Goal: Information Seeking & Learning: Learn about a topic

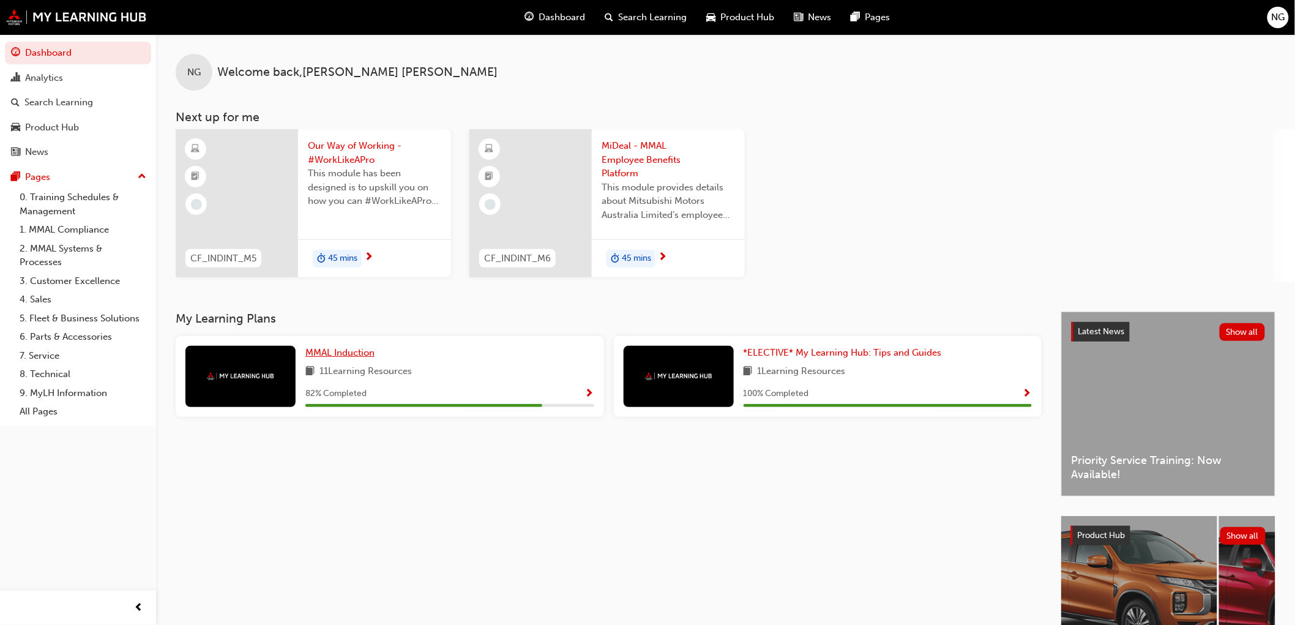
click at [362, 353] on span "MMAL Induction" at bounding box center [339, 352] width 69 height 11
click at [48, 127] on div "Product Hub" at bounding box center [52, 128] width 54 height 14
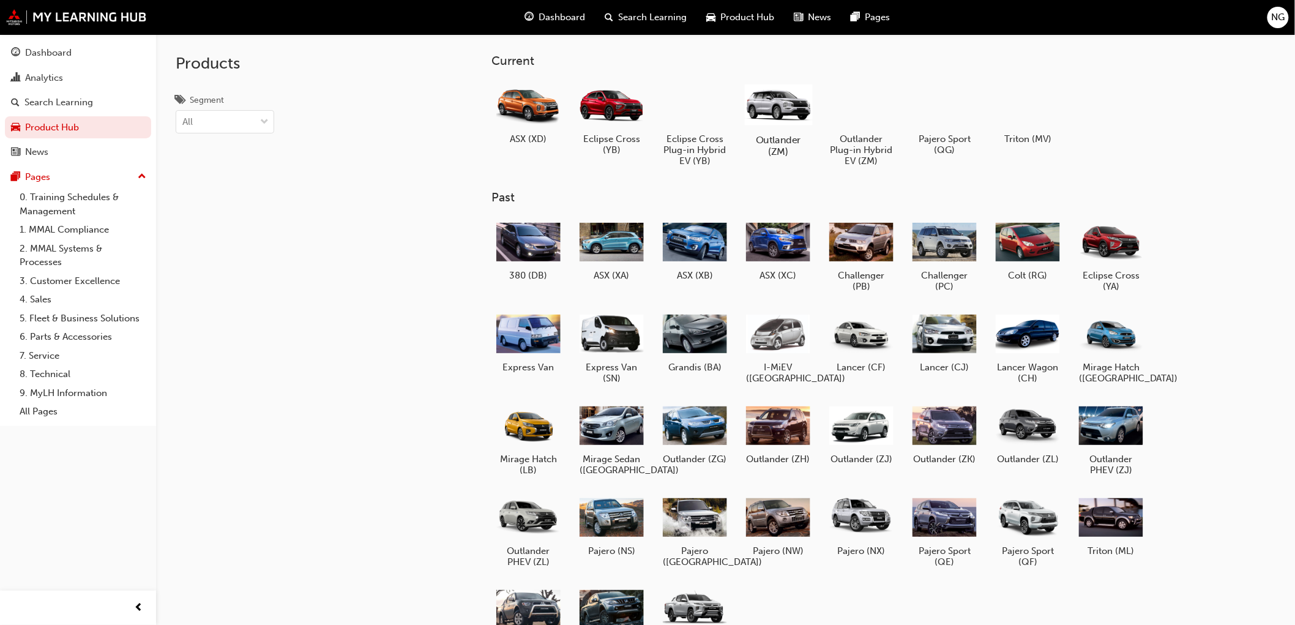
click at [777, 106] on div at bounding box center [778, 104] width 68 height 48
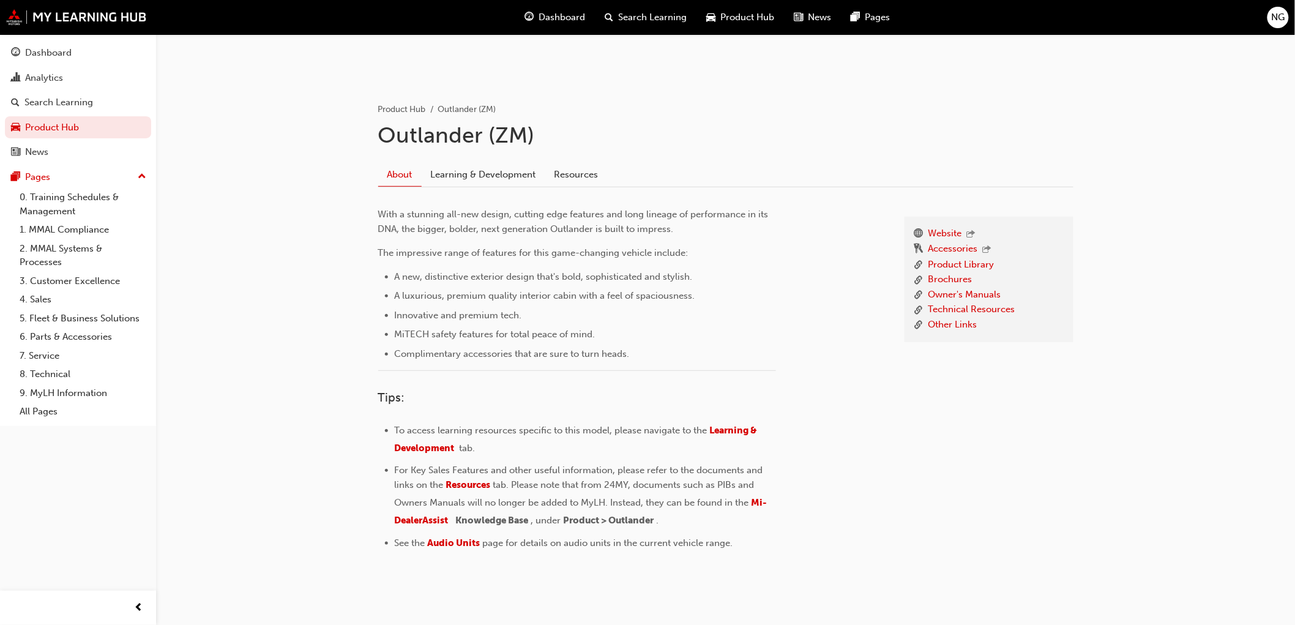
scroll to position [225, 0]
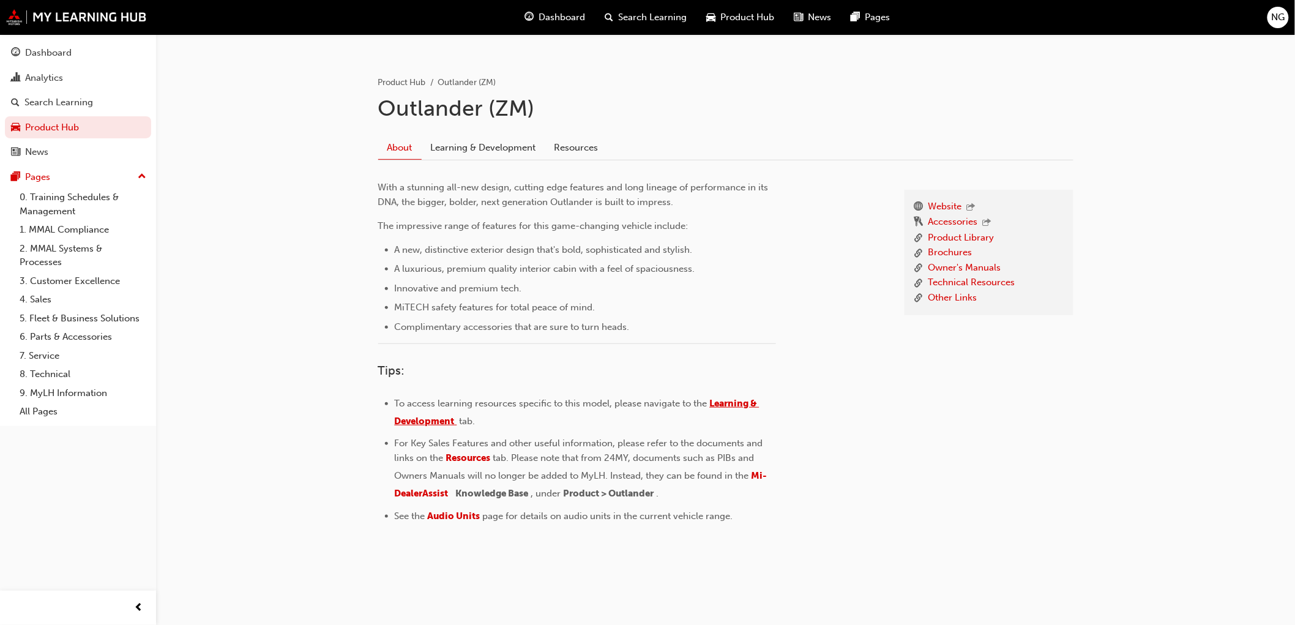
click at [729, 401] on span "Learning & Development" at bounding box center [577, 412] width 365 height 29
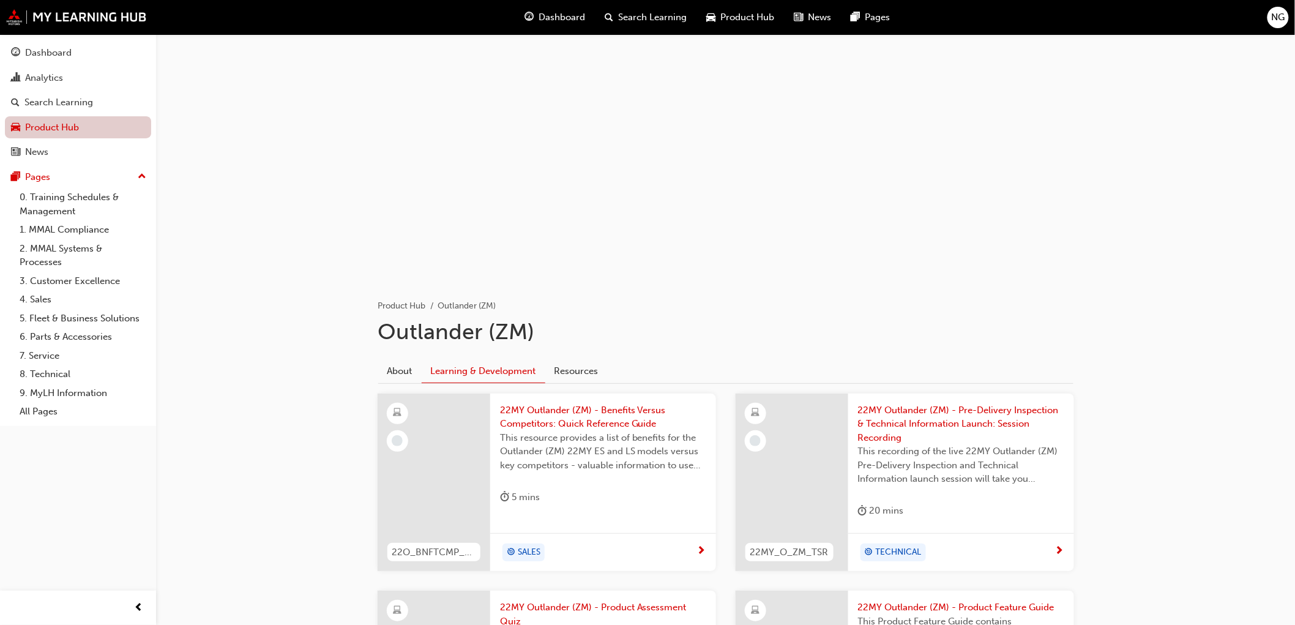
click at [31, 130] on link "Product Hub" at bounding box center [78, 127] width 146 height 23
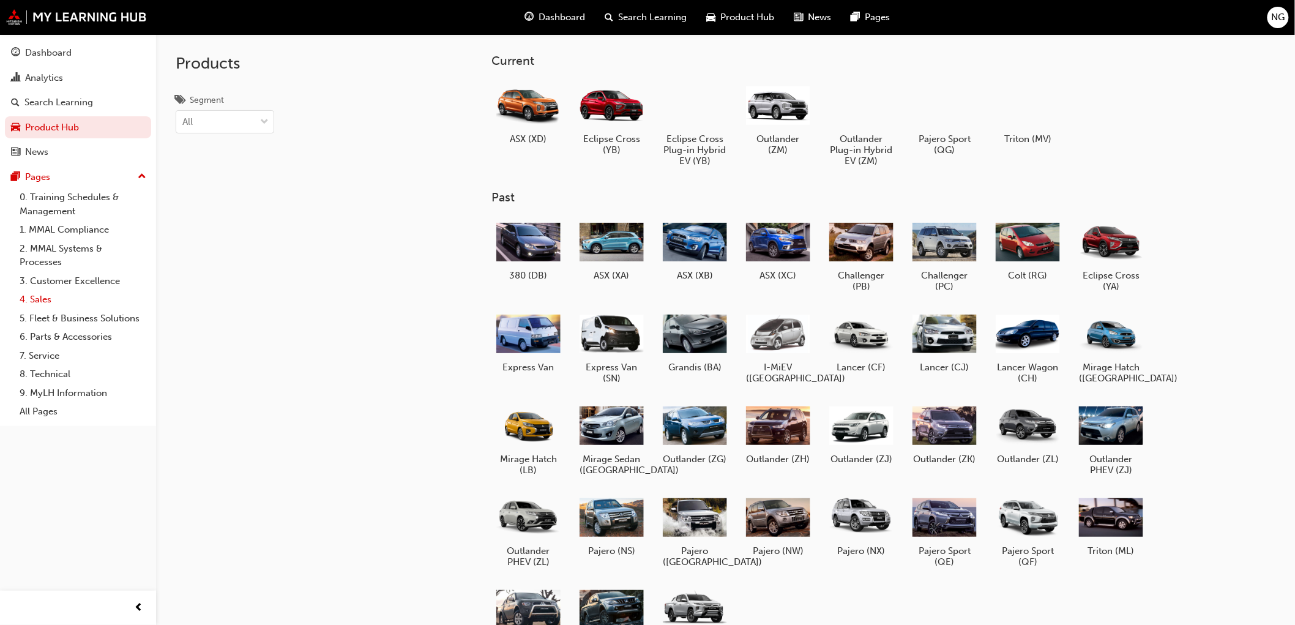
click at [40, 298] on link "4. Sales" at bounding box center [83, 299] width 136 height 19
